Goal: Transaction & Acquisition: Download file/media

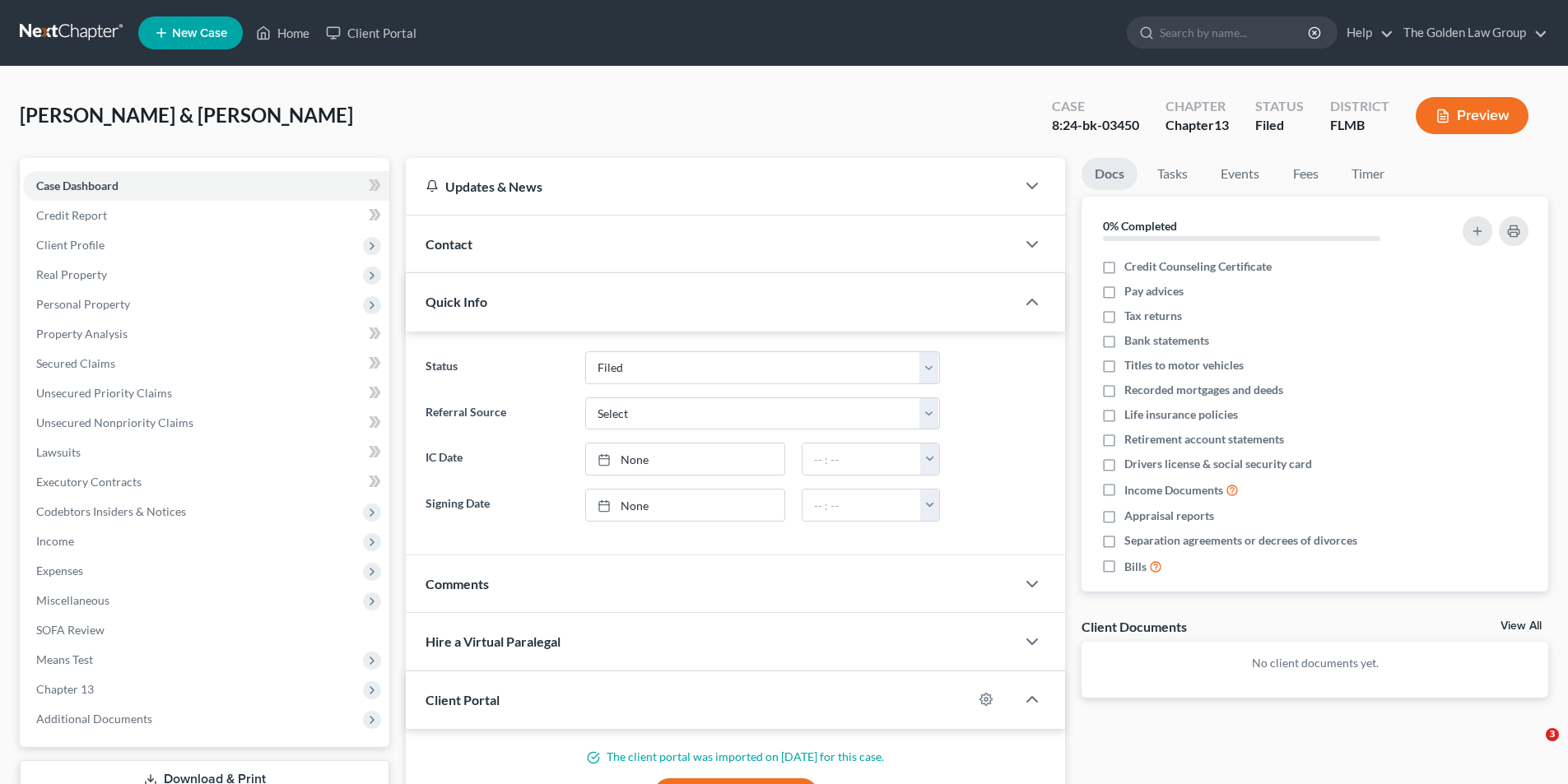
select select "6"
click at [1227, 29] on input "search" at bounding box center [1234, 32] width 151 height 30
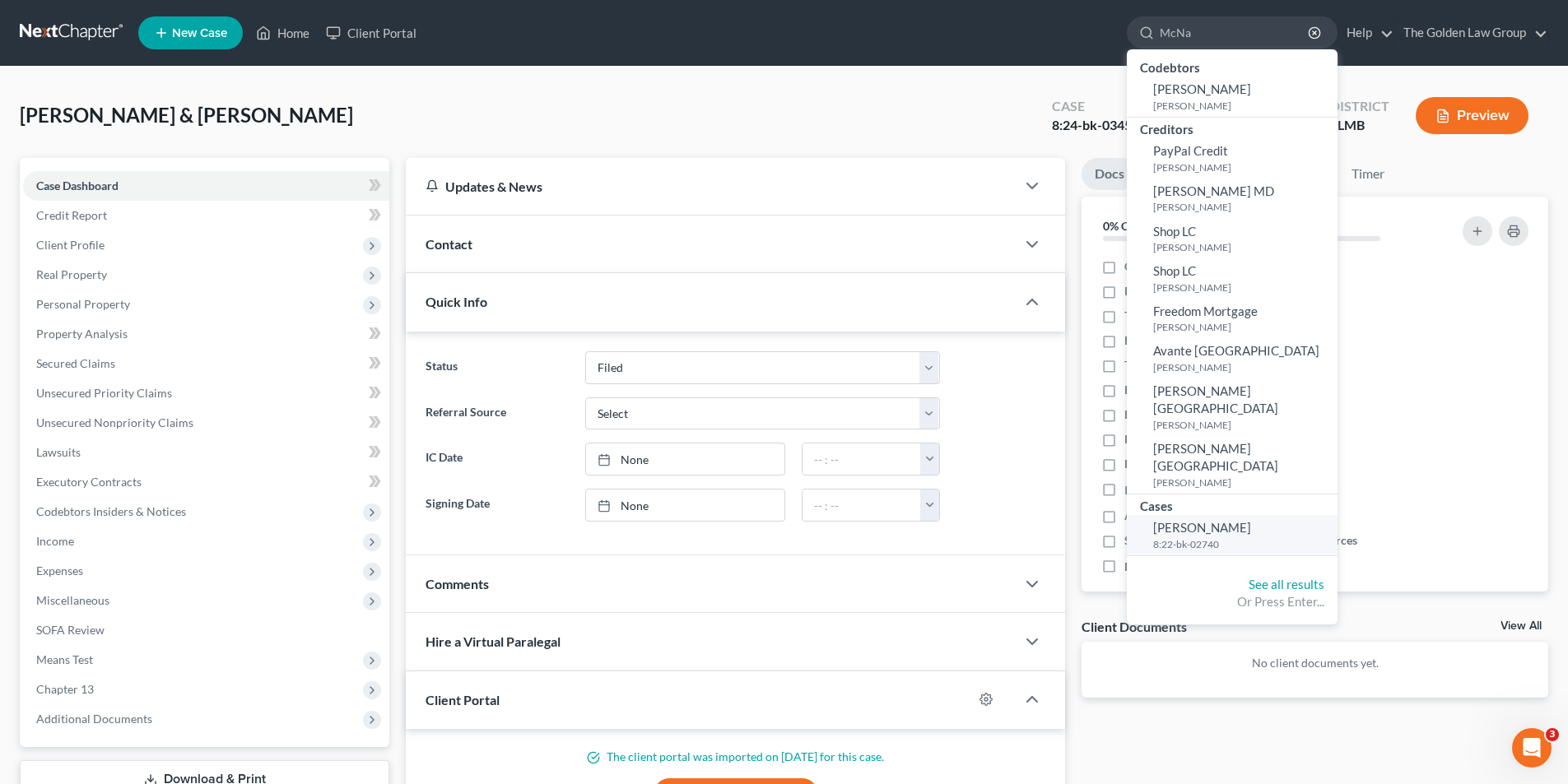
type input "McNa"
click at [1193, 520] on span "[PERSON_NAME]" at bounding box center [1202, 528] width 98 height 15
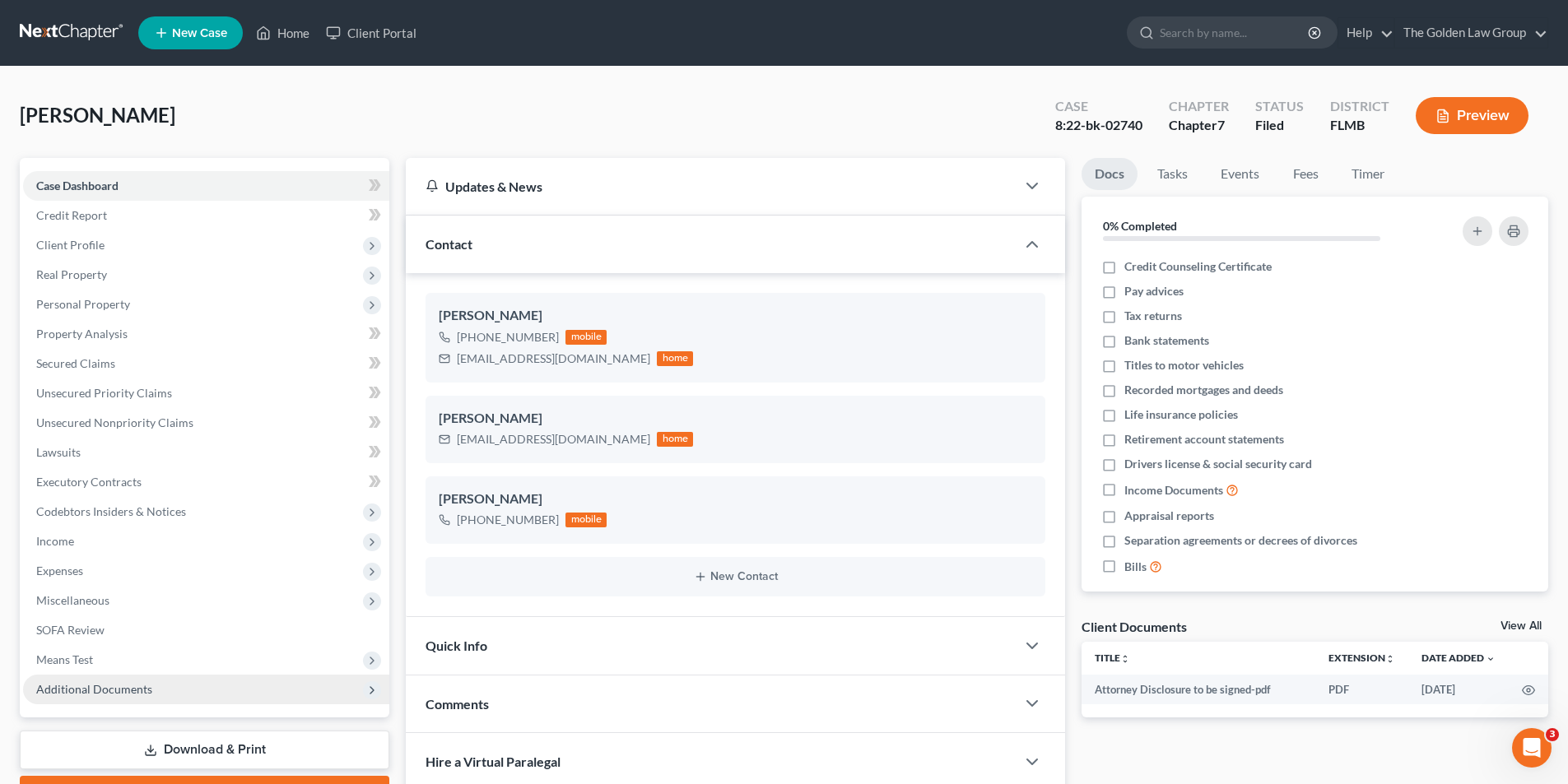
click at [120, 690] on span "Additional Documents" at bounding box center [94, 688] width 116 height 14
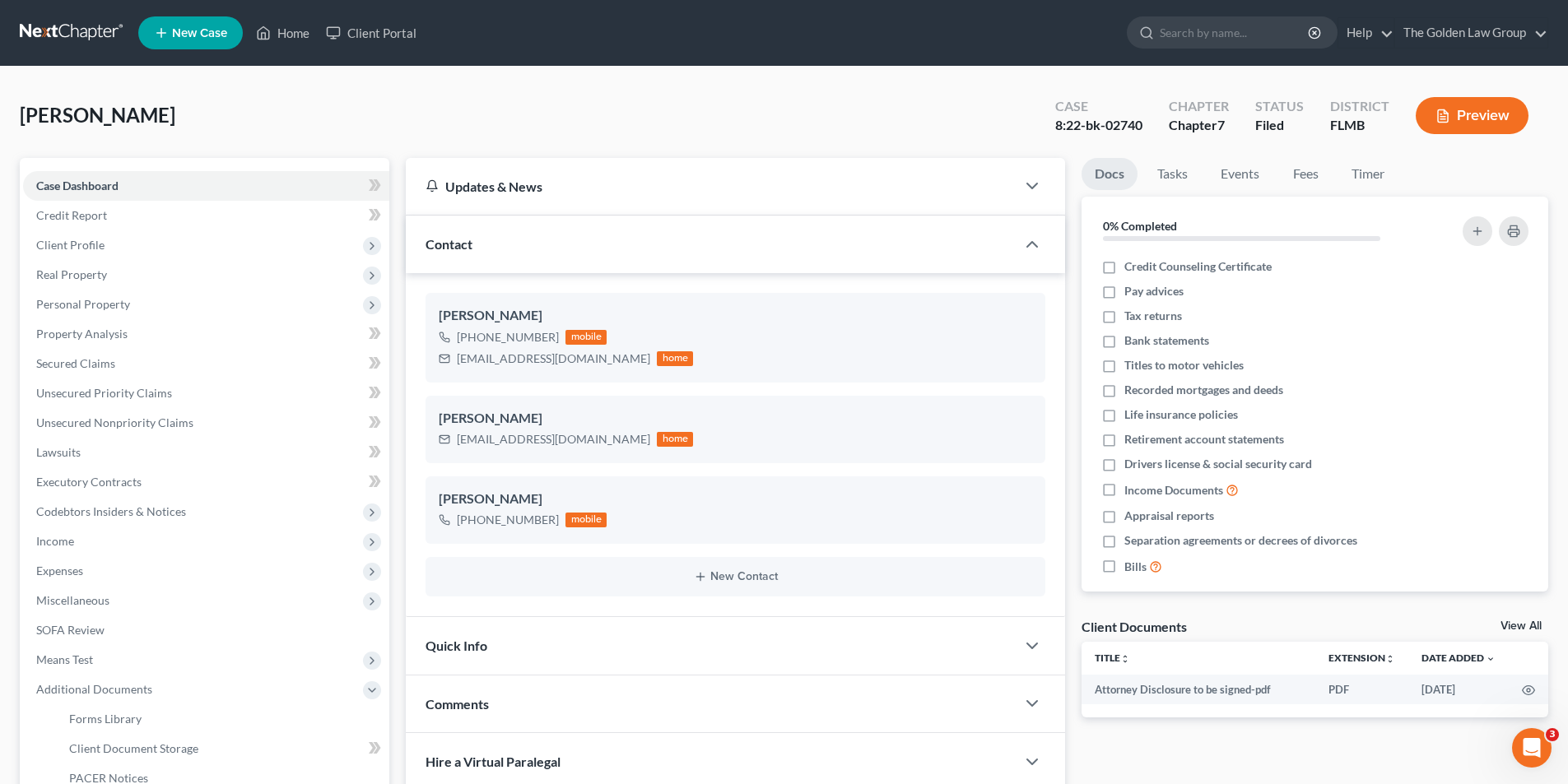
scroll to position [247, 0]
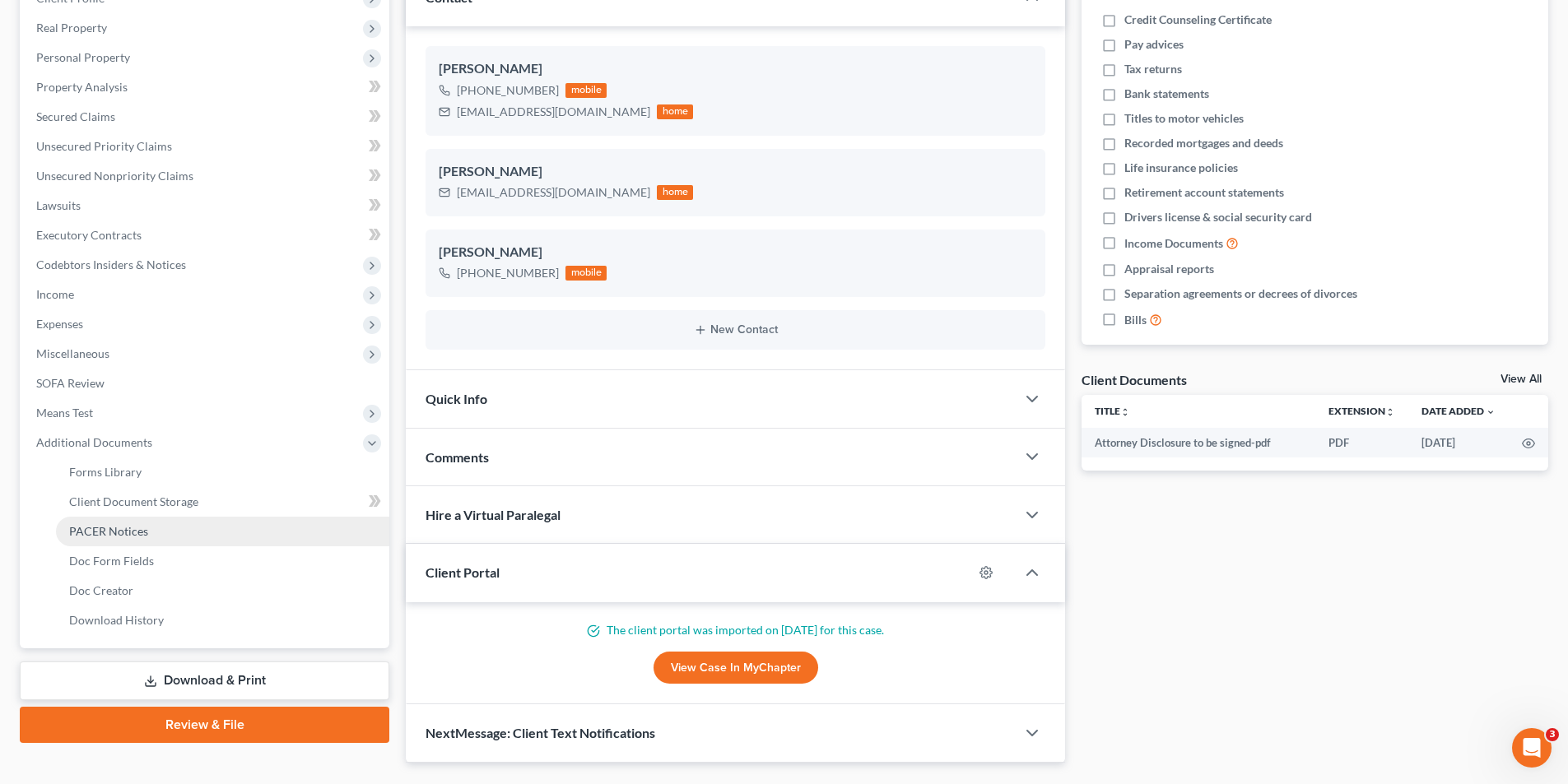
click at [130, 533] on span "PACER Notices" at bounding box center [109, 531] width 79 height 14
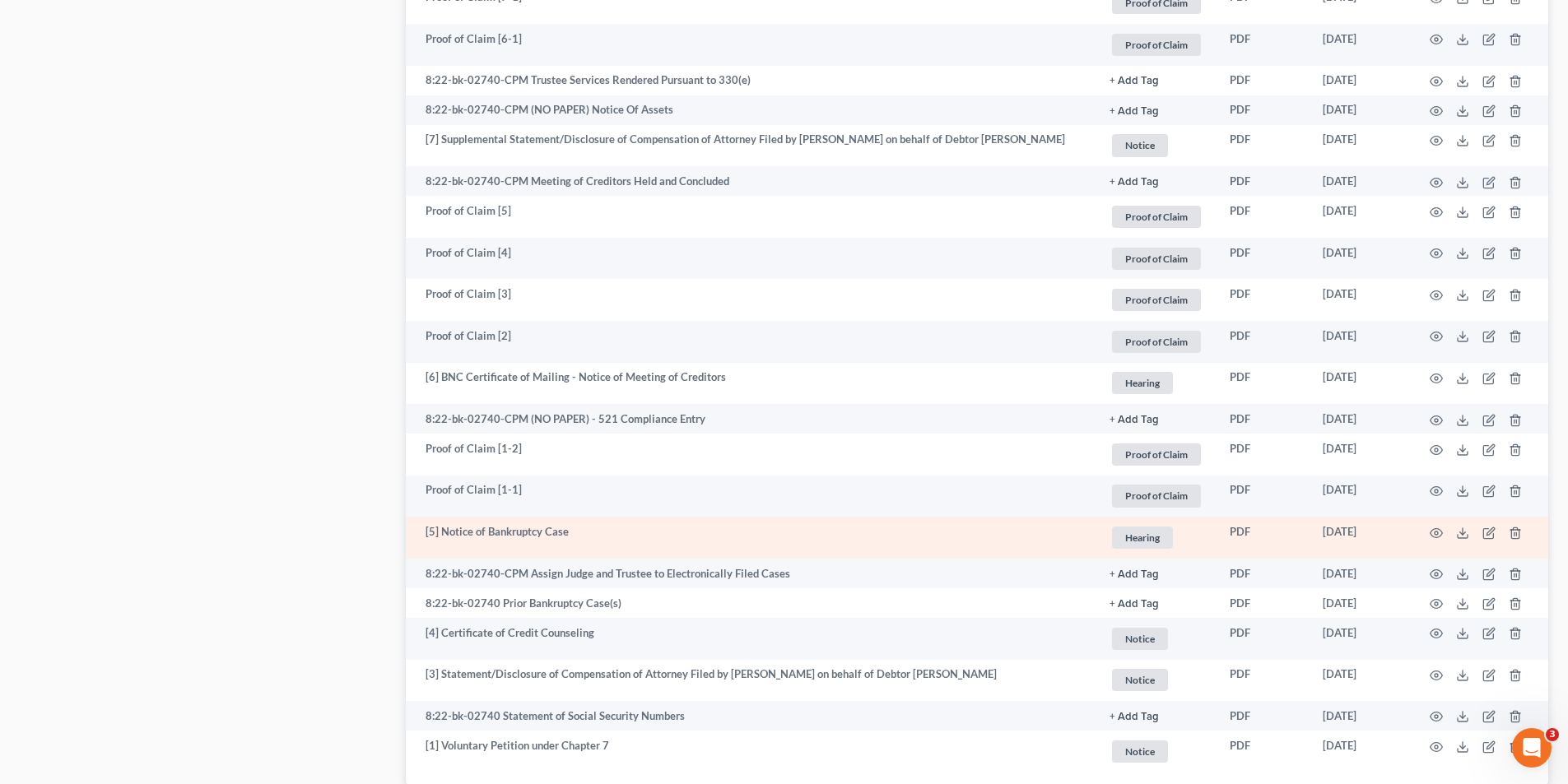
scroll to position [2174, 0]
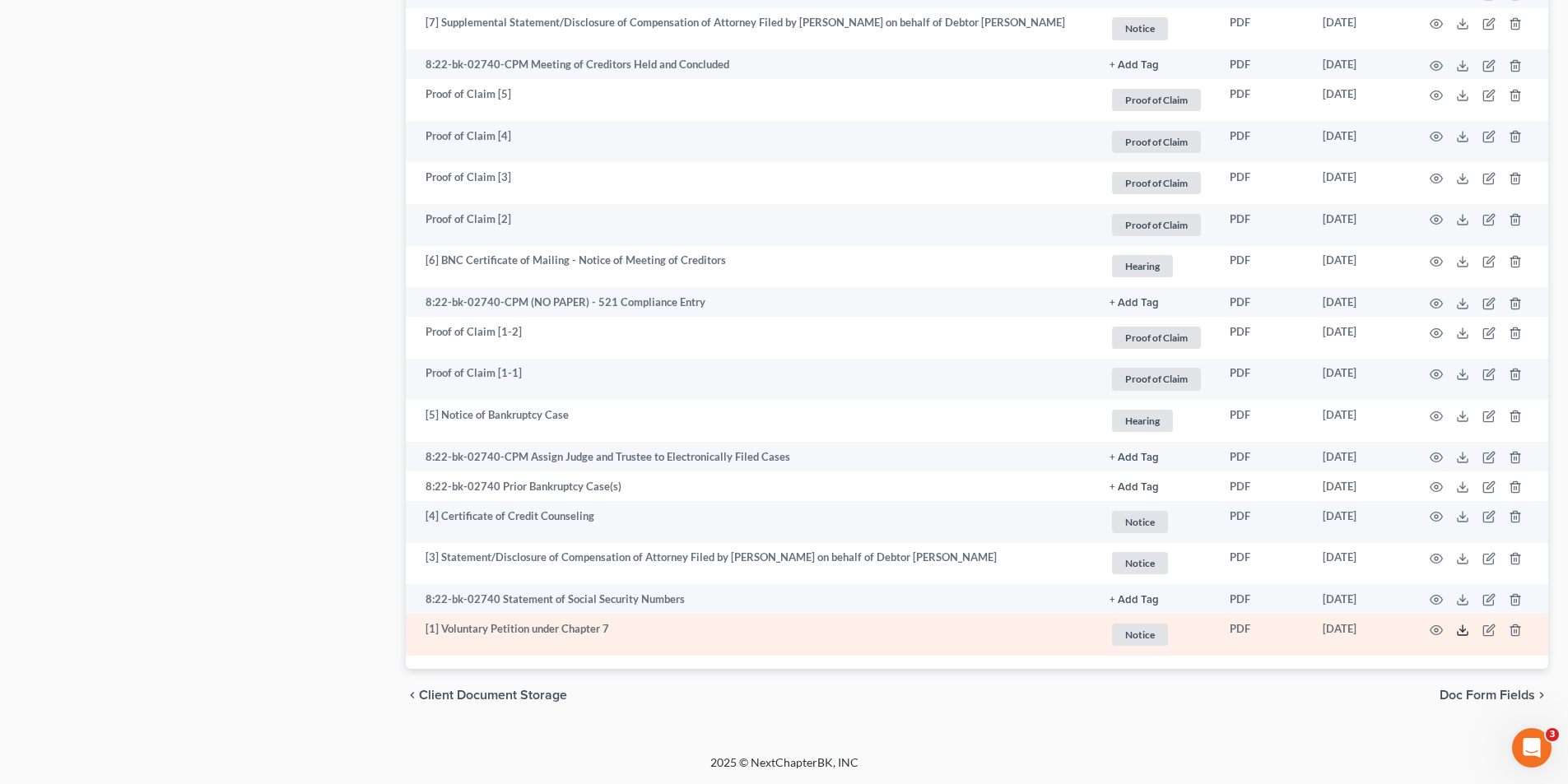
click at [1462, 628] on icon at bounding box center [1463, 630] width 13 height 13
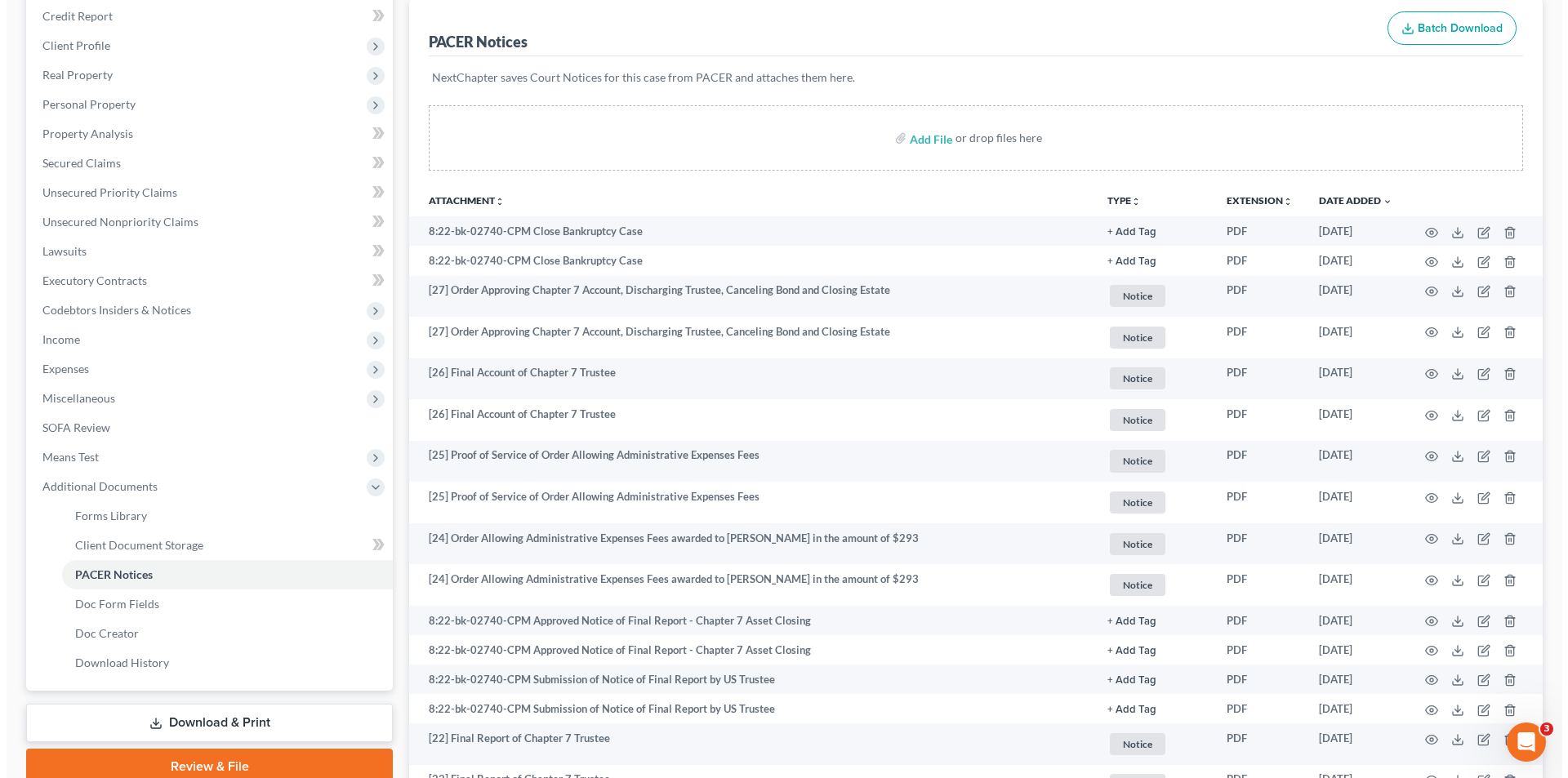
scroll to position [0, 0]
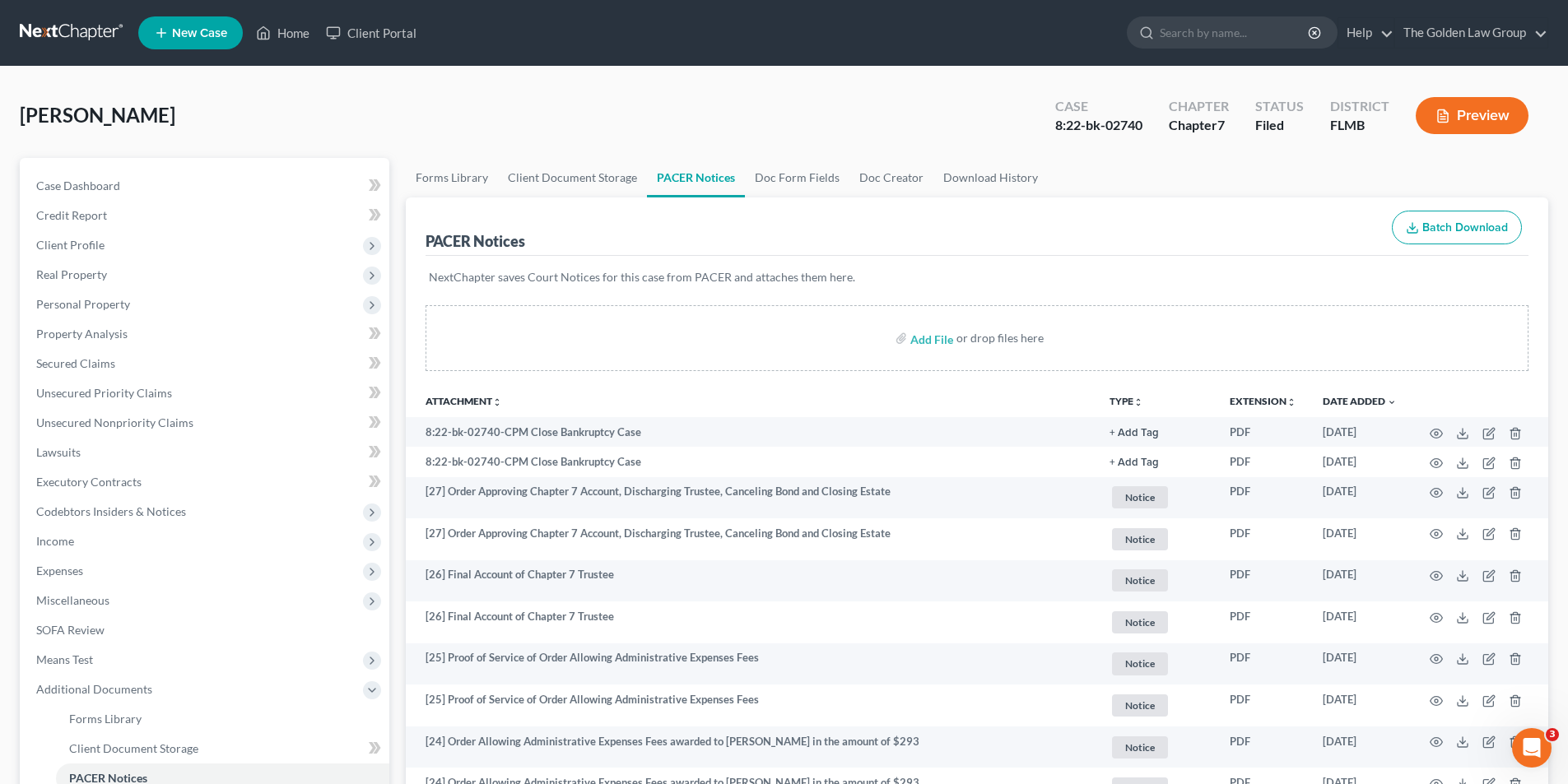
click at [1464, 117] on button "Preview" at bounding box center [1472, 115] width 113 height 37
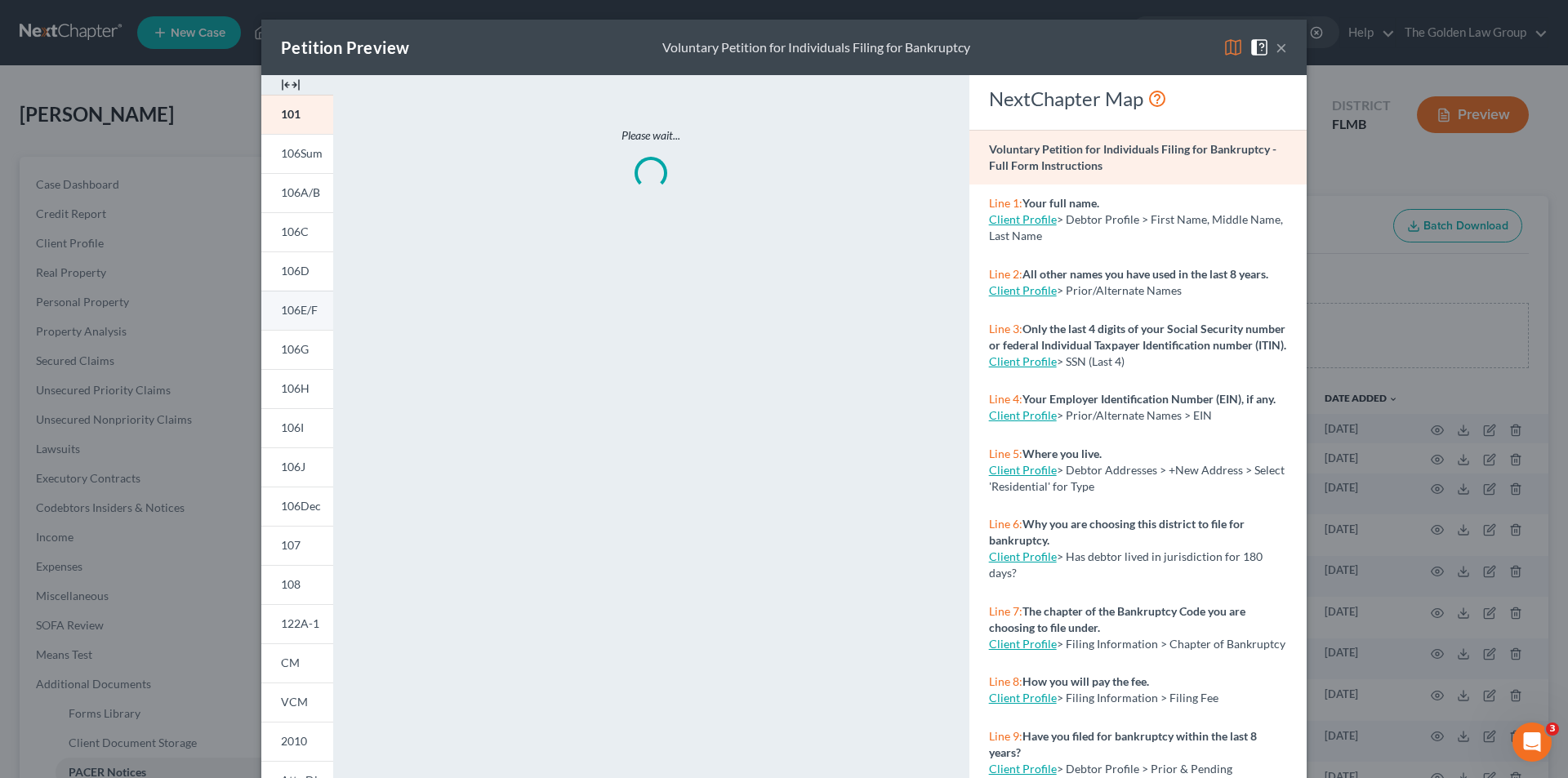
click at [302, 306] on span "106E/F" at bounding box center [299, 310] width 37 height 14
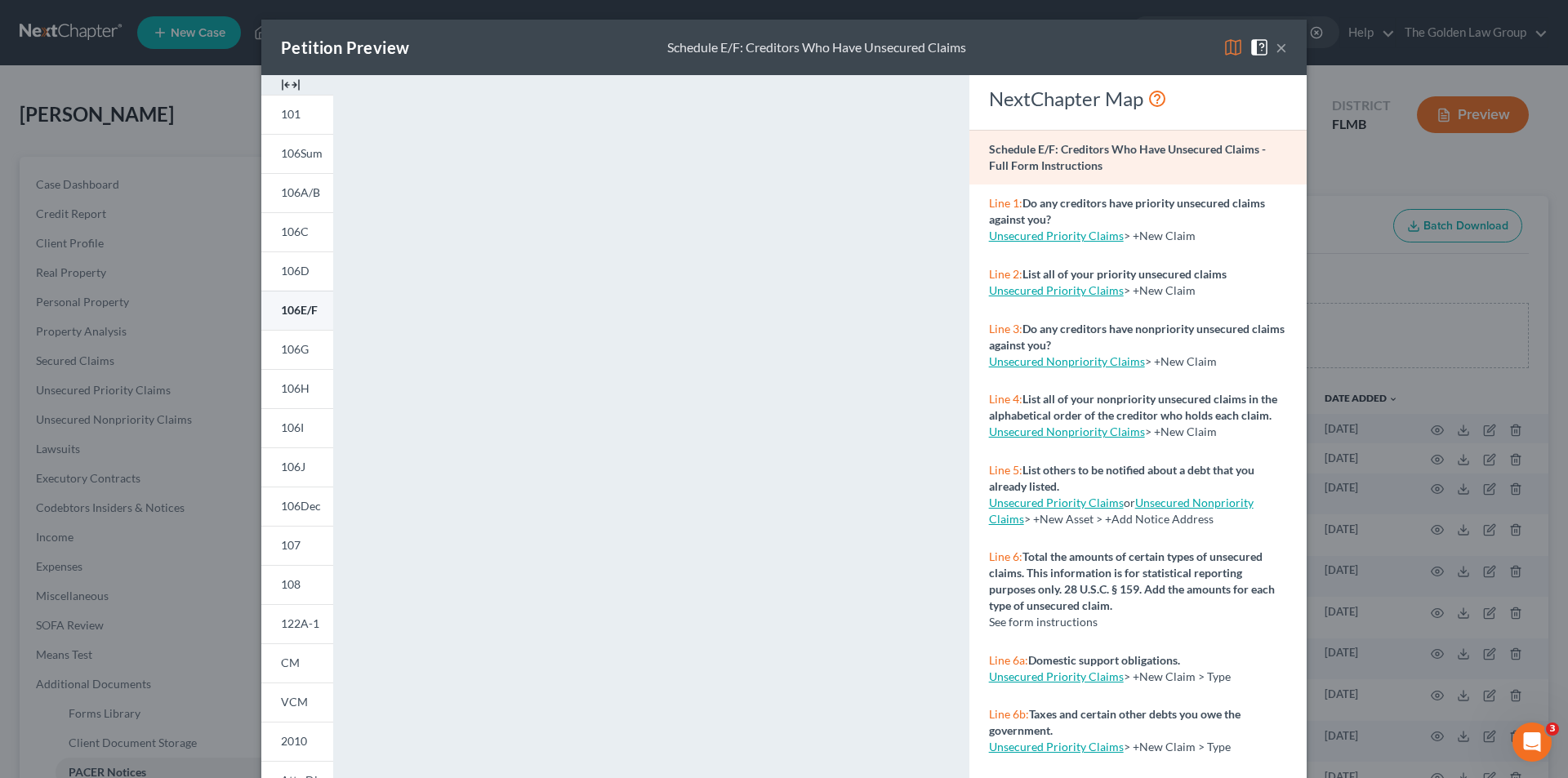
click at [296, 307] on span "106E/F" at bounding box center [299, 310] width 37 height 14
